Goal: Navigation & Orientation: Find specific page/section

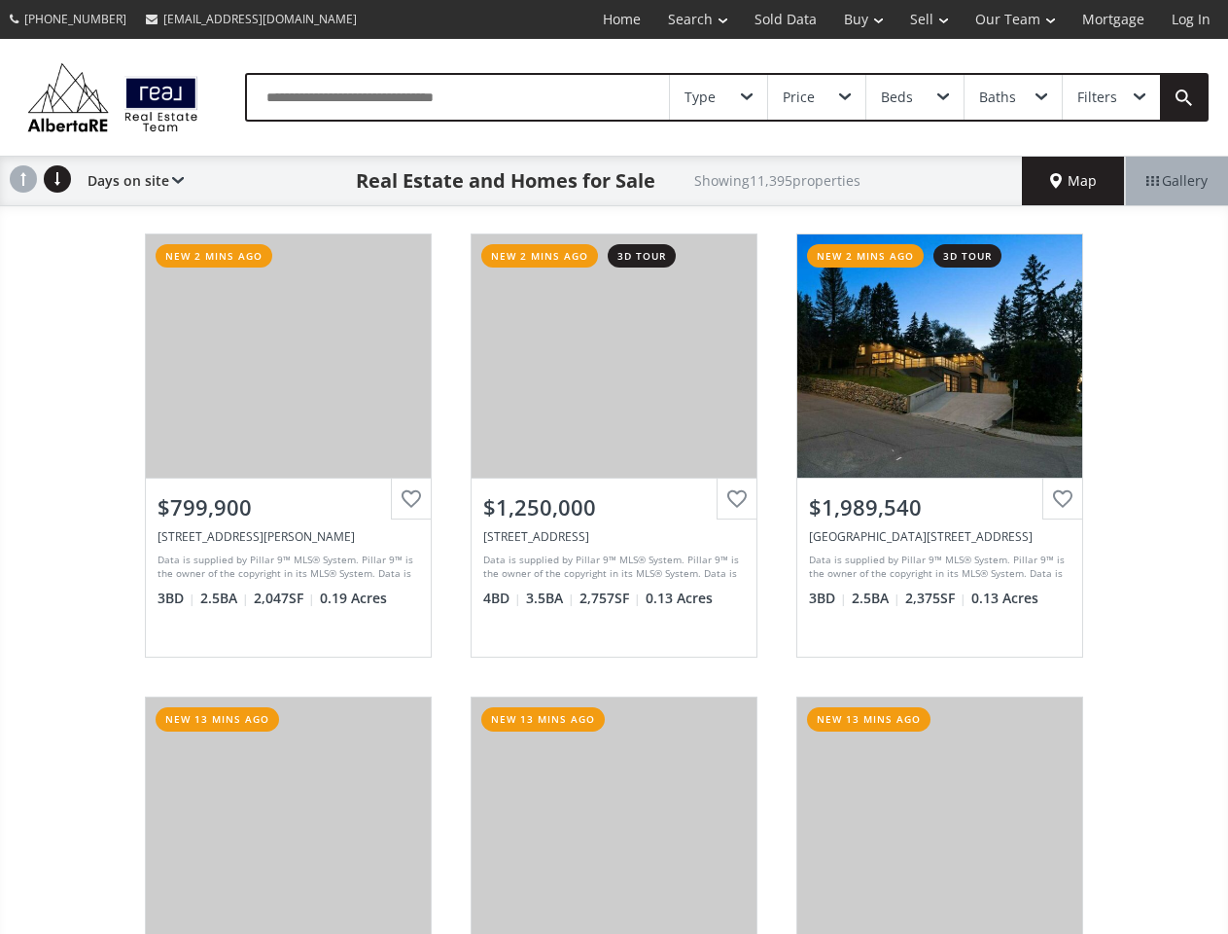
click at [684, 19] on link "Search" at bounding box center [698, 19] width 87 height 39
click at [854, 19] on link "Buy" at bounding box center [864, 19] width 66 height 39
click at [923, 19] on link "Sell" at bounding box center [929, 19] width 65 height 39
click at [1014, 19] on link "Our Team" at bounding box center [1015, 19] width 107 height 39
click at [1192, 19] on link "Log In" at bounding box center [1191, 19] width 66 height 39
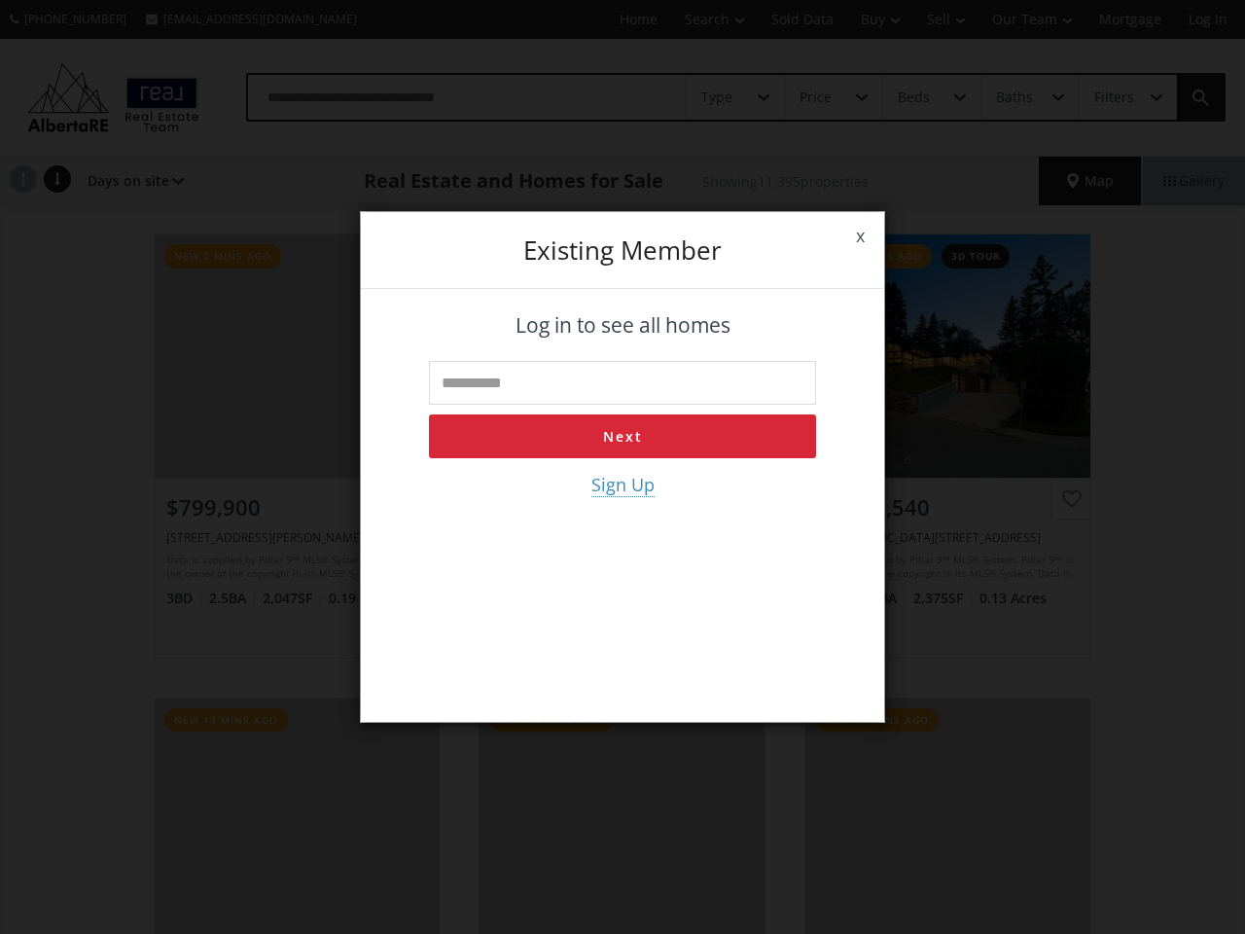
click at [719, 97] on div "x Existing member Log in to see all homes Next Sign Up" at bounding box center [622, 467] width 1245 height 934
click at [816, 97] on div "x Existing member Log in to see all homes Next Sign Up" at bounding box center [622, 467] width 1245 height 934
click at [914, 97] on div "x Existing member Log in to see all homes Next Sign Up" at bounding box center [622, 467] width 1245 height 934
click at [1013, 97] on div "x Existing member Log in to see all homes Next Sign Up" at bounding box center [622, 467] width 1245 height 934
click at [1111, 97] on div "x Existing member Log in to see all homes Next Sign Up" at bounding box center [622, 467] width 1245 height 934
